Goal: Information Seeking & Learning: Learn about a topic

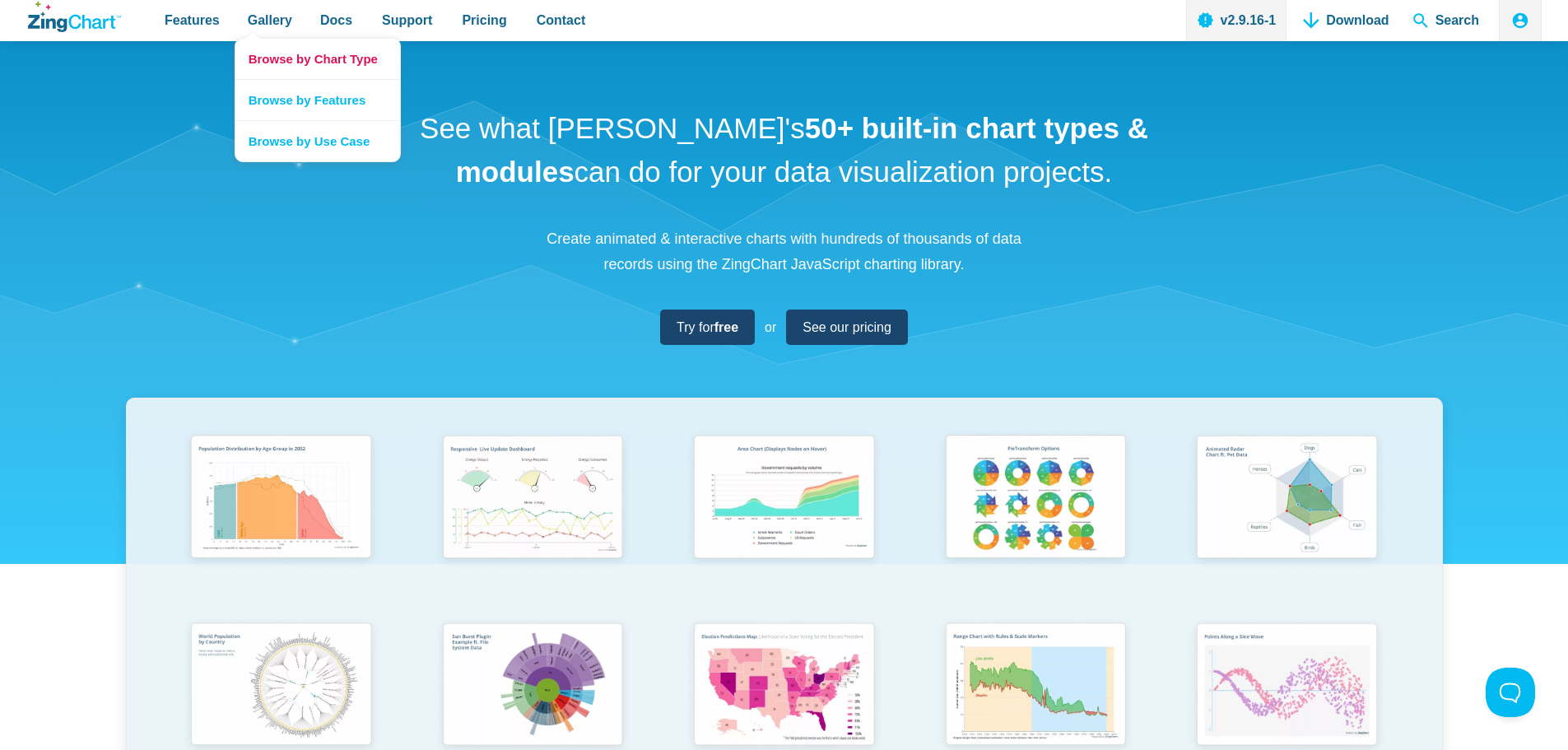
click at [284, 57] on link "Browse by Chart Type" at bounding box center [318, 58] width 164 height 40
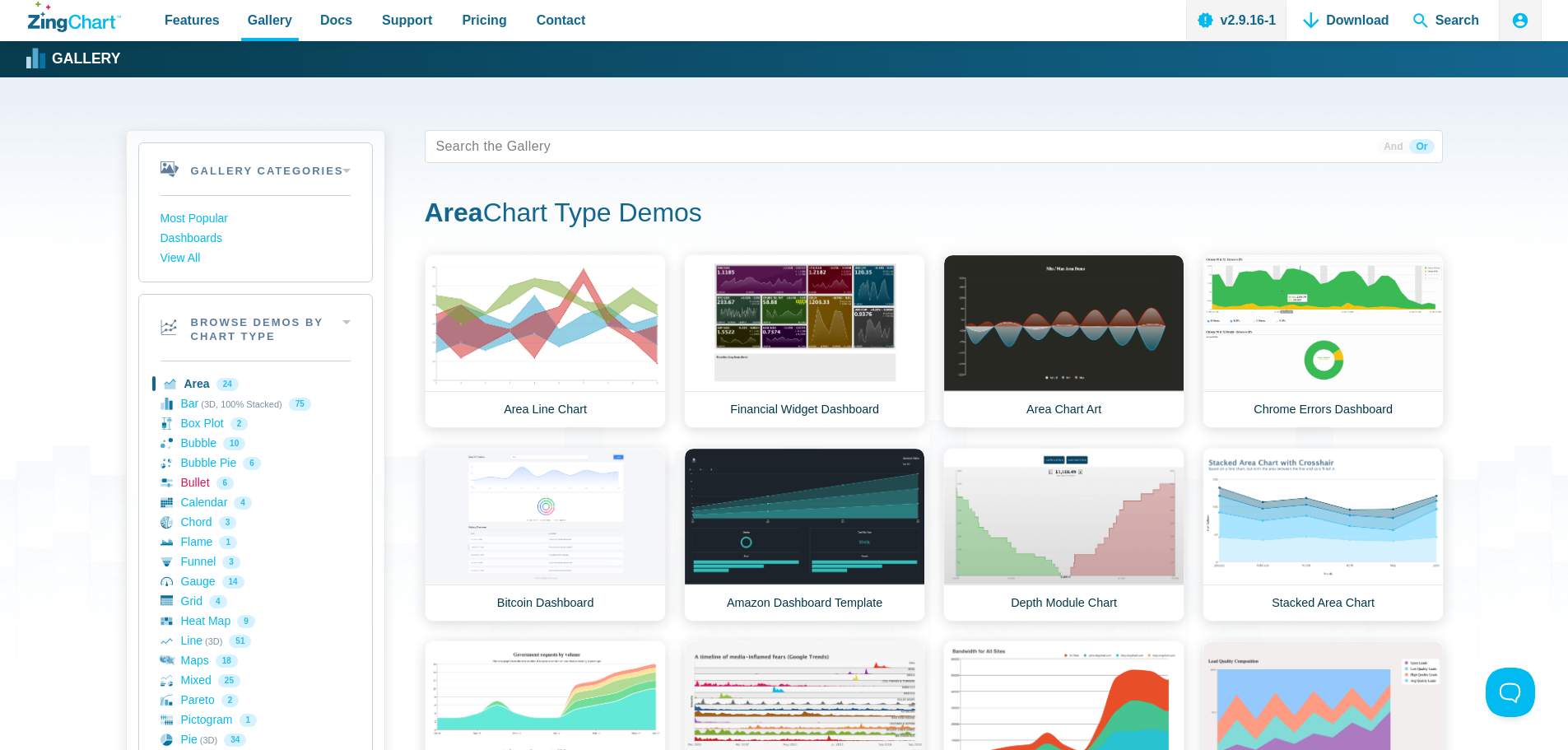
scroll to position [164, 0]
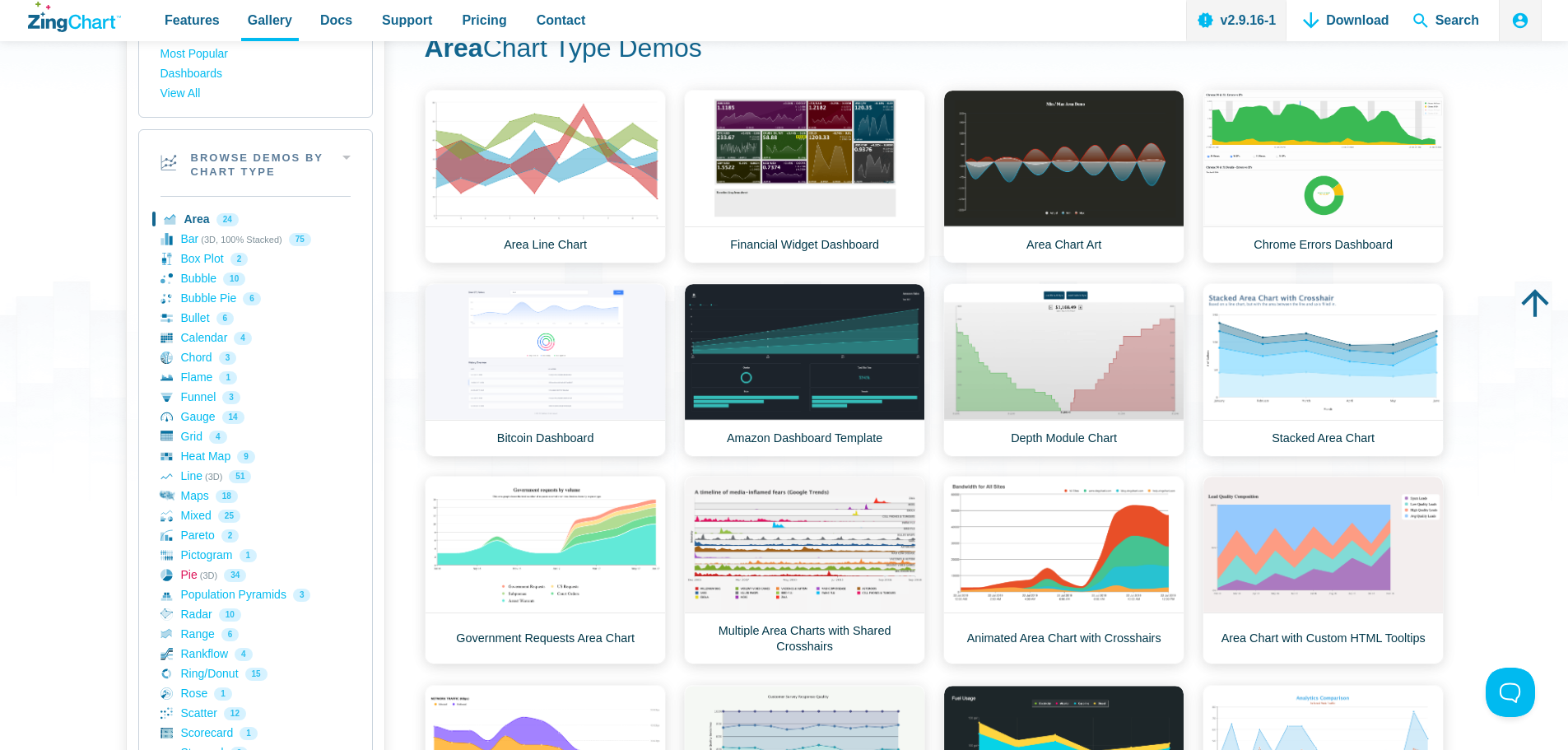
click at [192, 574] on link "Pie (3D) 34" at bounding box center [256, 576] width 190 height 20
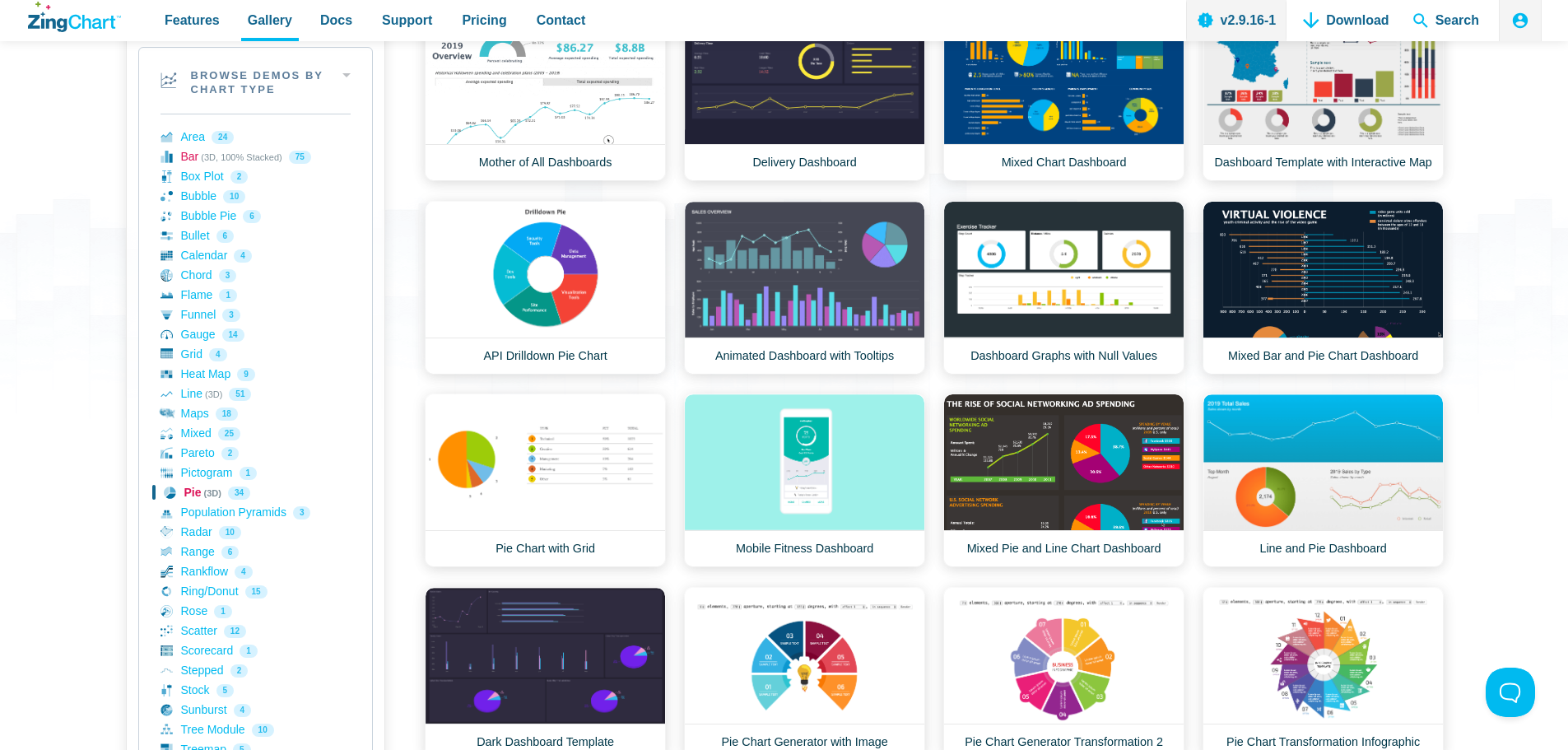
scroll to position [412, 0]
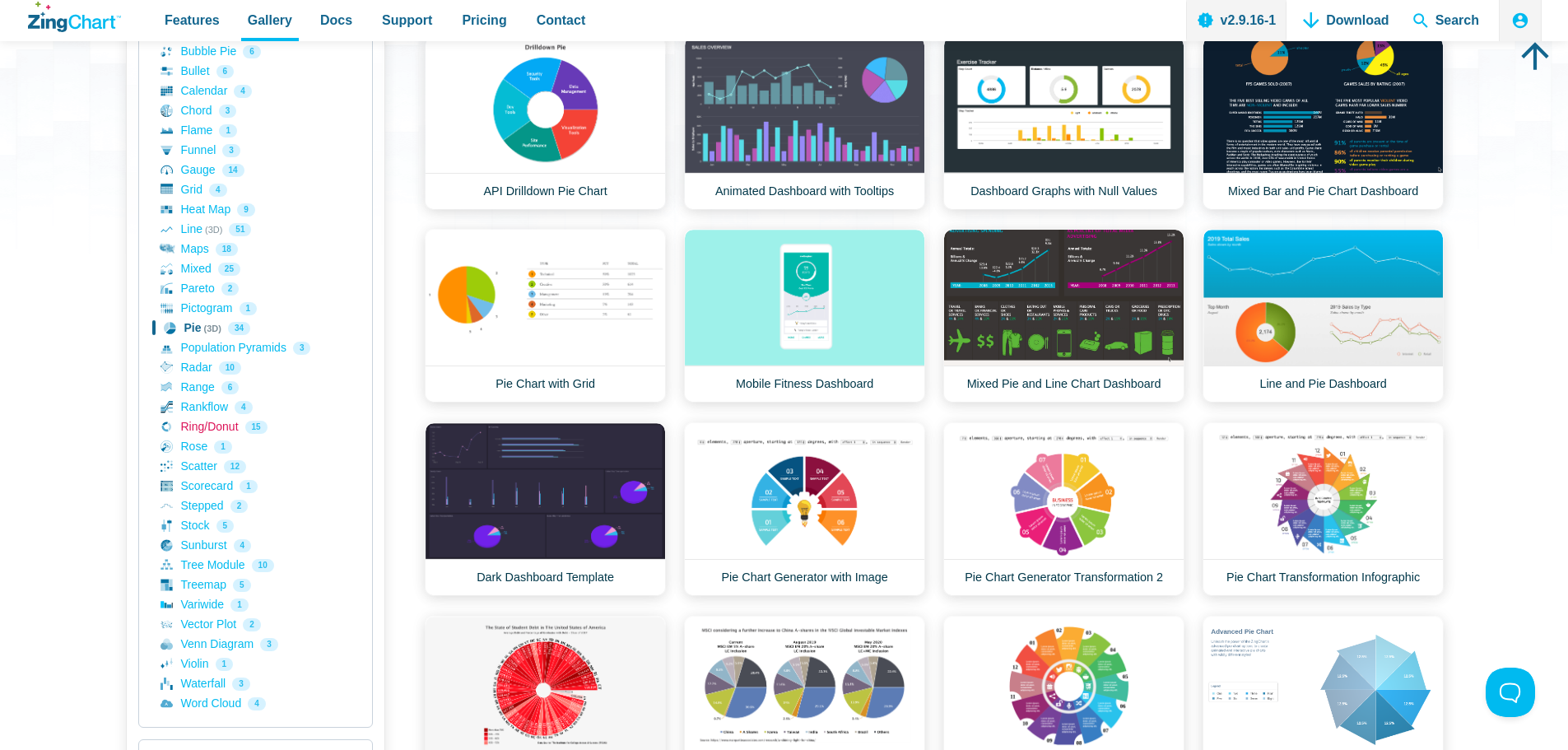
click at [191, 426] on link "Ring/Donut 15" at bounding box center [256, 427] width 190 height 20
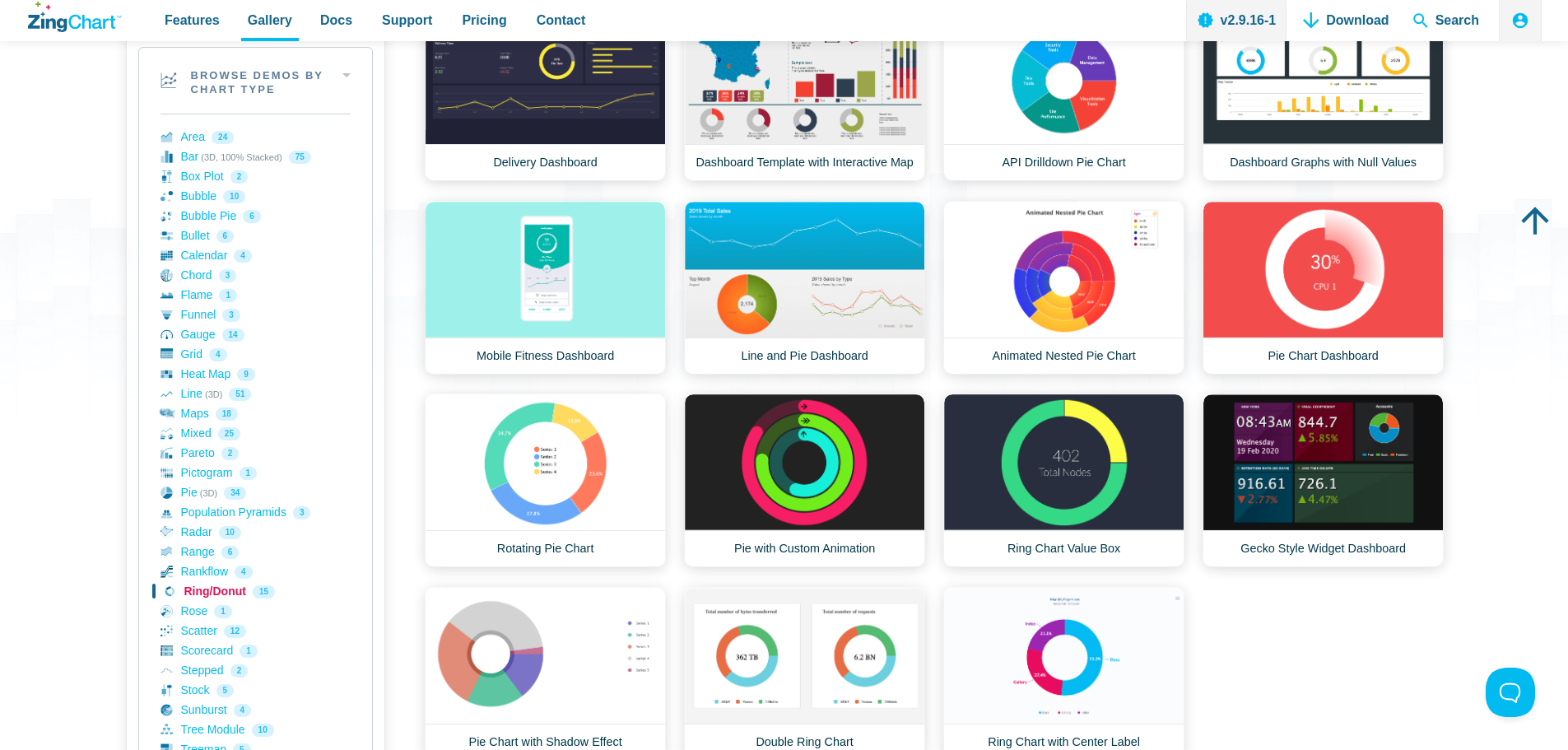
scroll to position [330, 0]
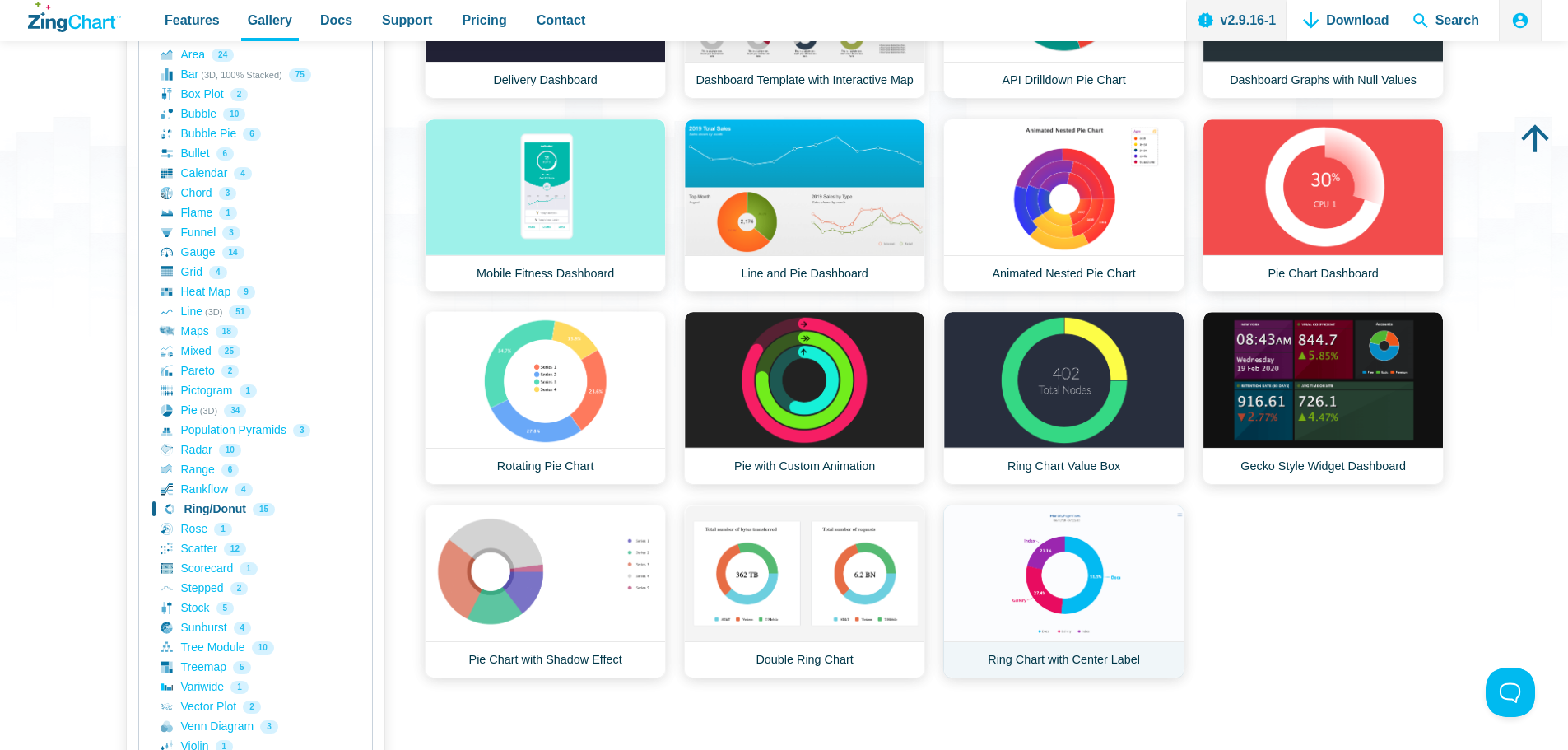
click at [1066, 583] on link "Ring Chart with Center Label" at bounding box center [1064, 592] width 241 height 173
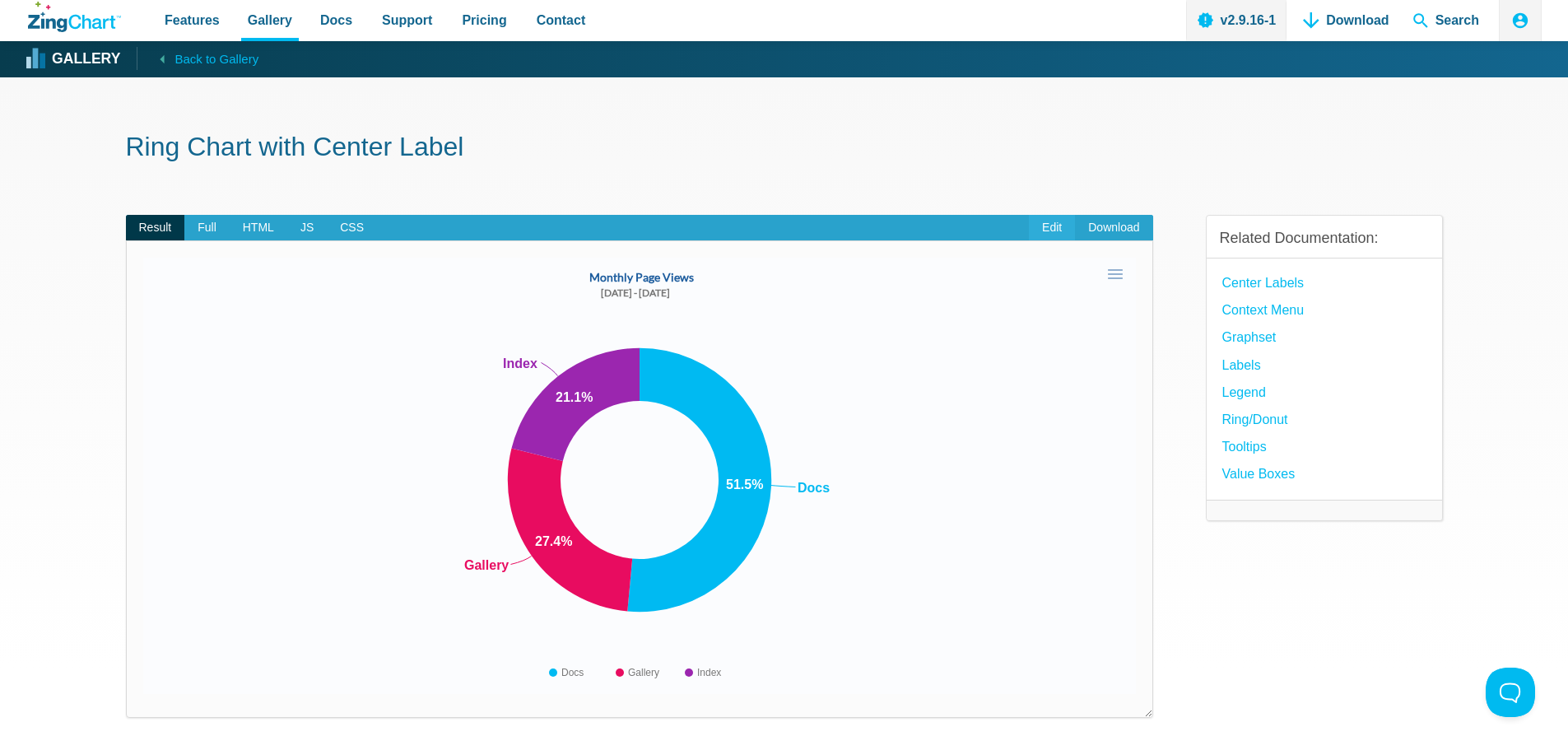
click at [1053, 227] on link "Edit" at bounding box center [1052, 228] width 46 height 26
